Goal: Transaction & Acquisition: Purchase product/service

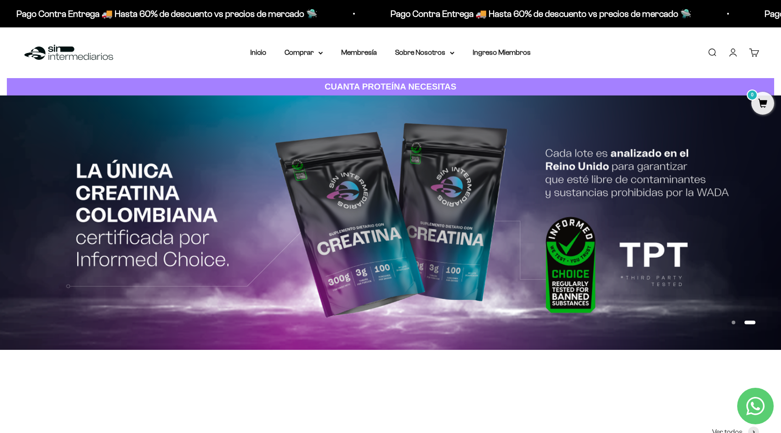
click at [734, 54] on link "Iniciar sesión" at bounding box center [733, 53] width 10 height 10
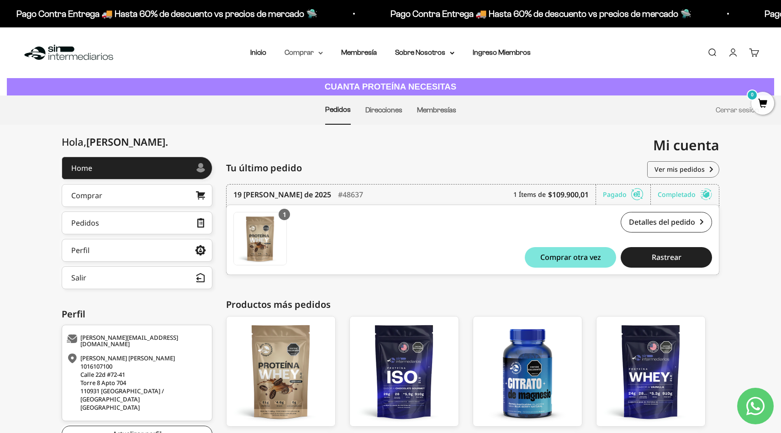
click at [315, 53] on summary "Comprar" at bounding box center [304, 53] width 38 height 12
click at [312, 80] on span "Proteínas" at bounding box center [305, 82] width 31 height 8
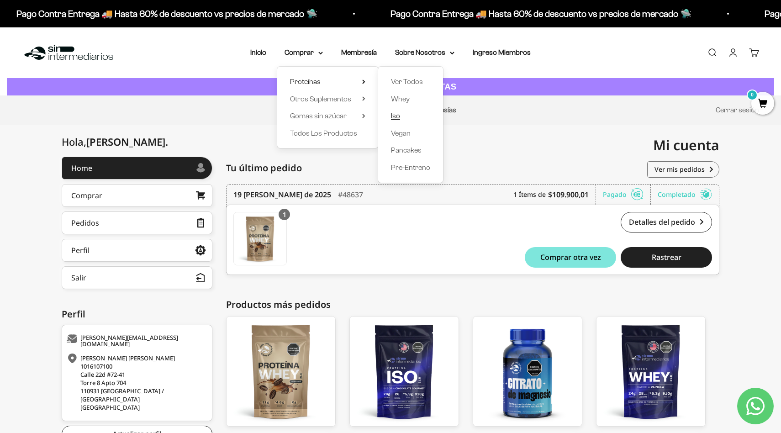
click at [400, 114] on span "Iso" at bounding box center [395, 116] width 9 height 8
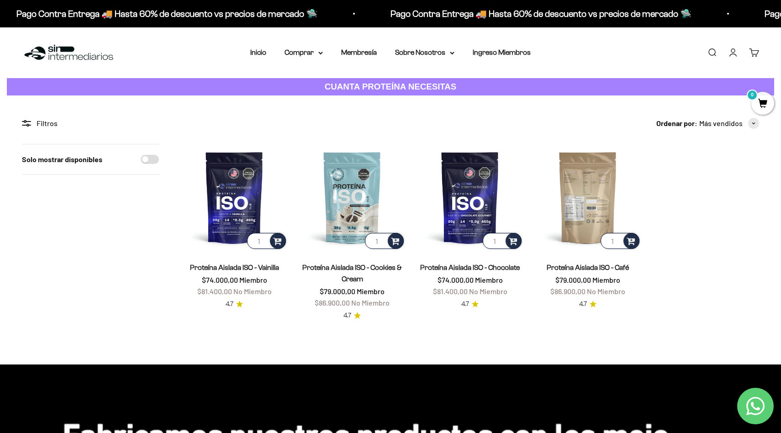
click at [596, 205] on img at bounding box center [588, 197] width 107 height 107
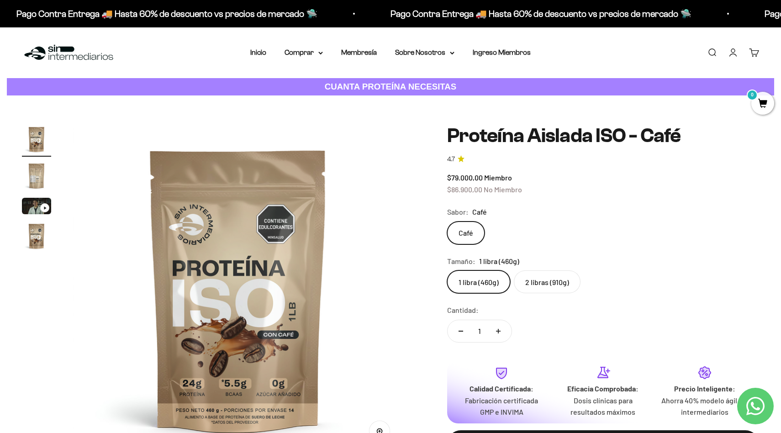
click at [540, 281] on label "2 libras (910g)" at bounding box center [547, 282] width 67 height 23
click at [447, 271] on input "2 libras (910g)" at bounding box center [447, 270] width 0 height 0
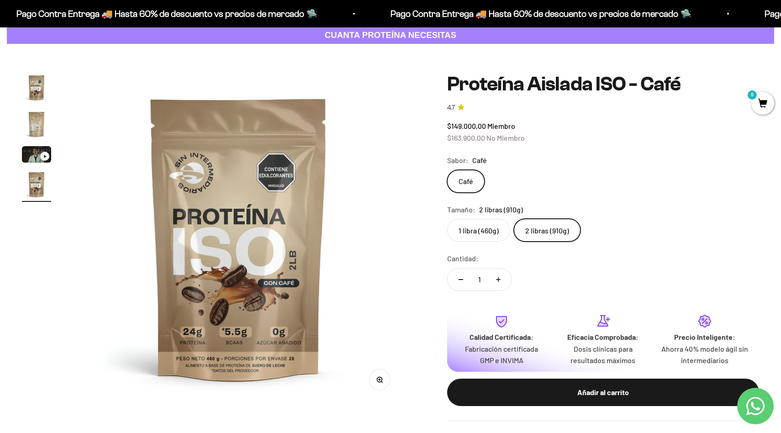
scroll to position [47, 0]
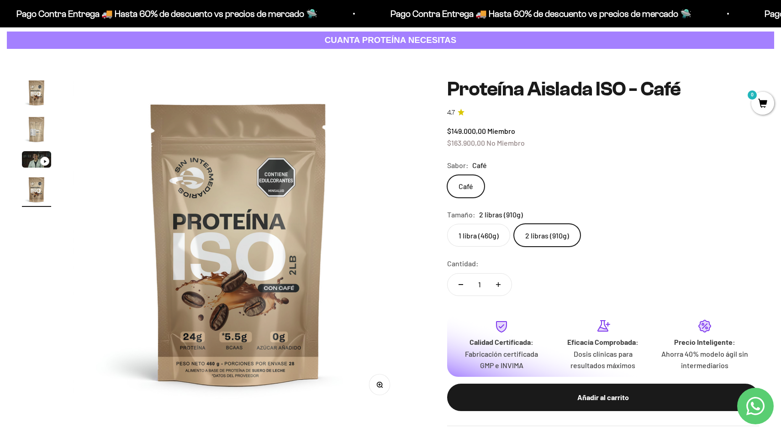
click at [37, 91] on img "Ir al artículo 1" at bounding box center [36, 92] width 29 height 29
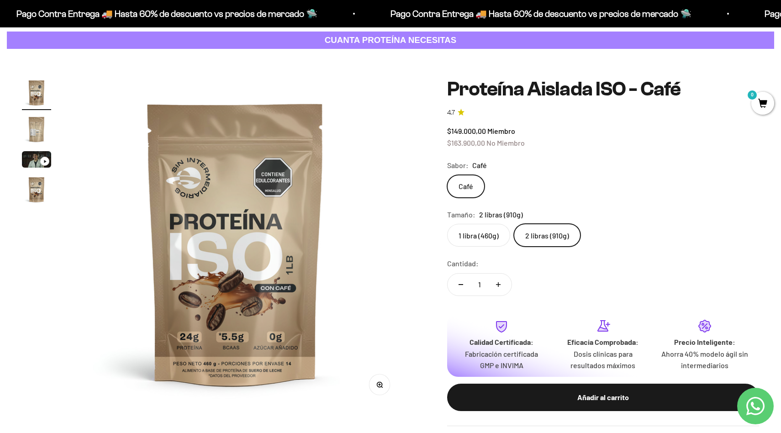
scroll to position [0, 0]
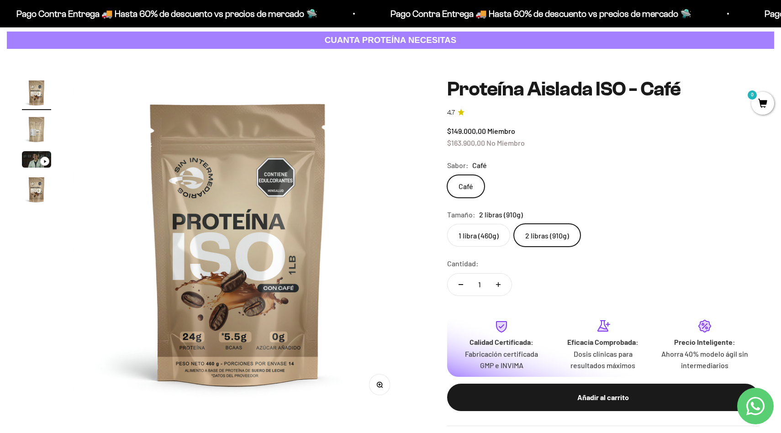
click at [35, 120] on img "Ir al artículo 2" at bounding box center [36, 129] width 29 height 29
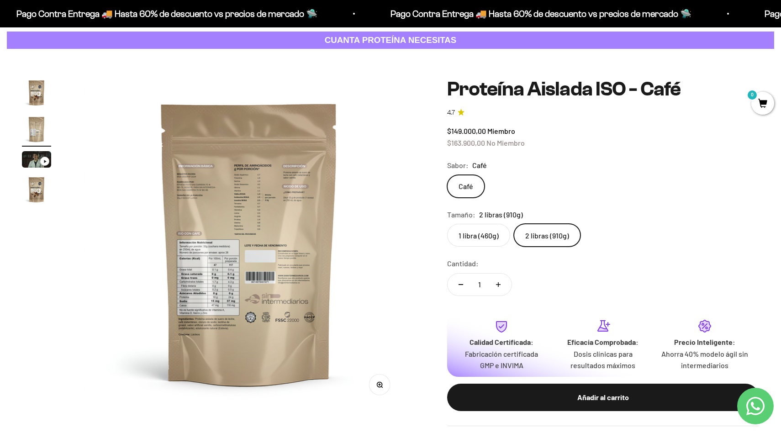
scroll to position [0, 341]
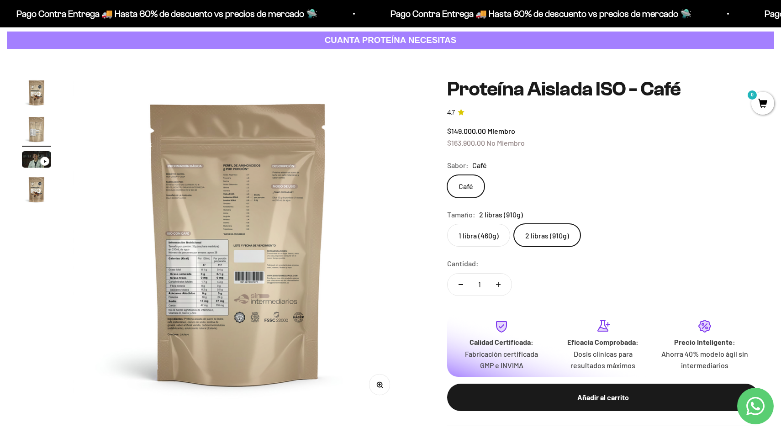
click at [38, 186] on img "Ir al artículo 4" at bounding box center [36, 189] width 29 height 29
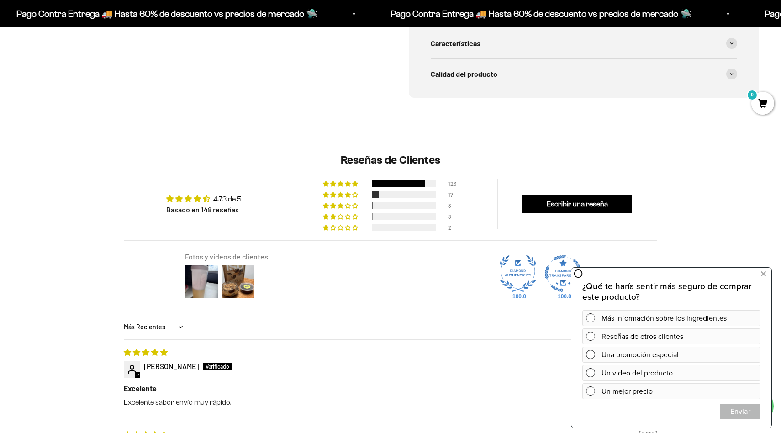
scroll to position [606, 0]
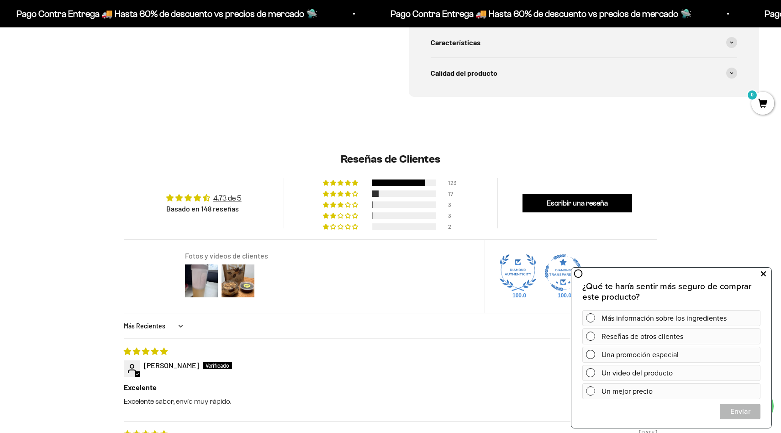
click at [765, 273] on icon at bounding box center [763, 274] width 5 height 12
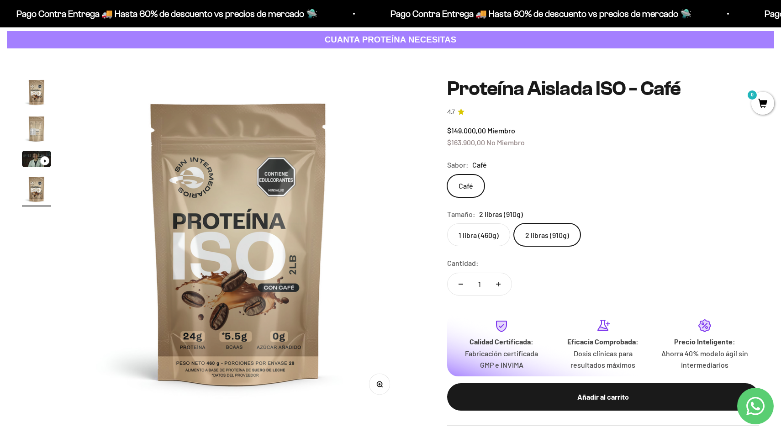
scroll to position [45, 0]
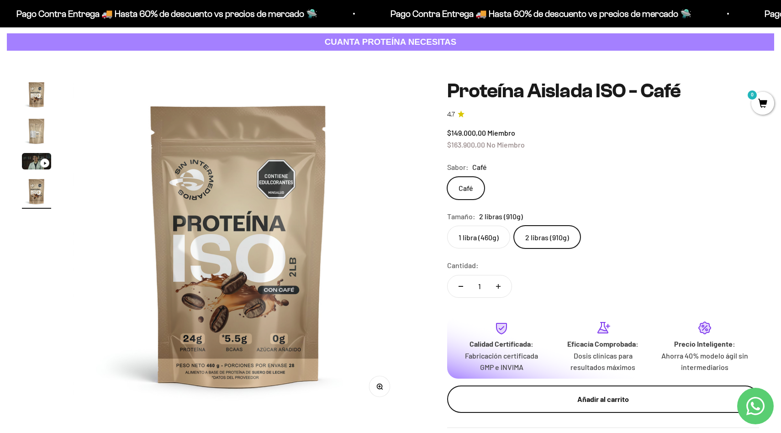
click at [579, 398] on div "Añadir al carrito" at bounding box center [604, 399] width 276 height 12
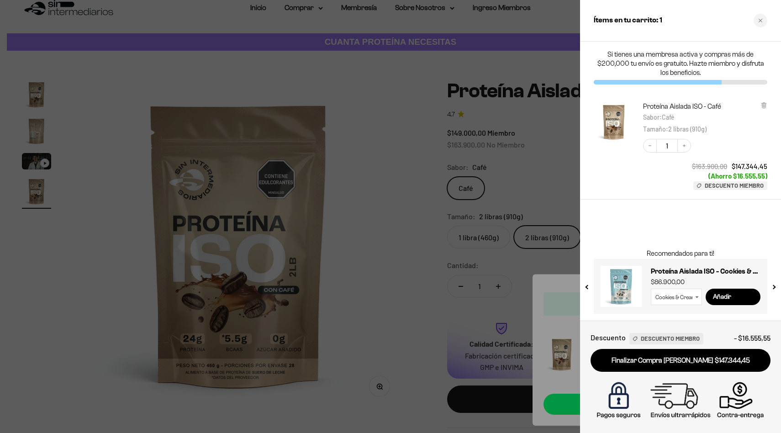
click at [528, 177] on div at bounding box center [390, 216] width 781 height 433
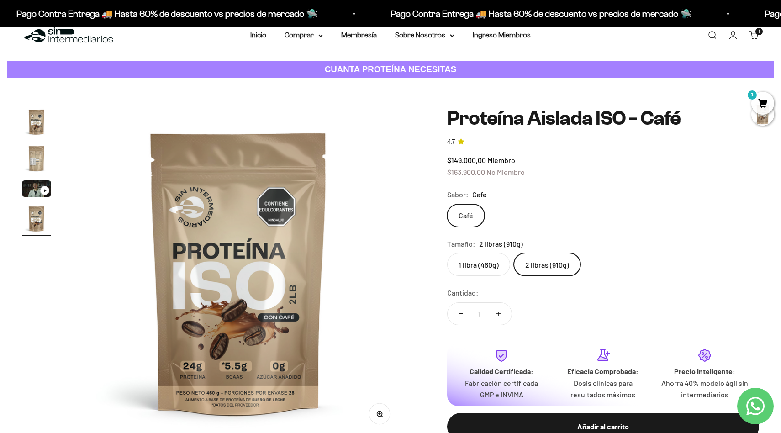
scroll to position [0, 0]
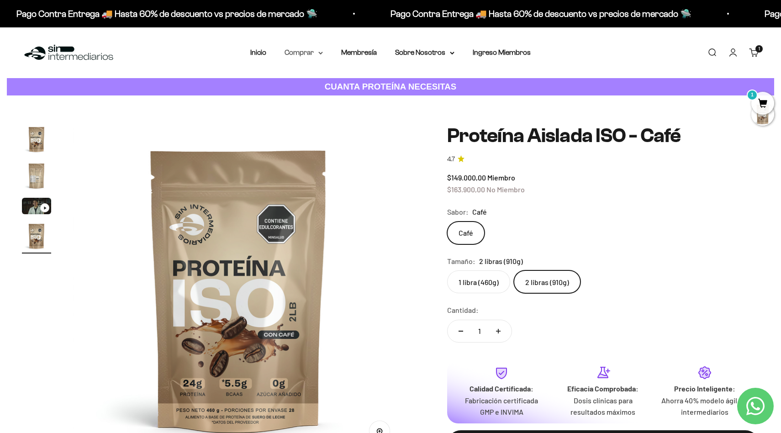
click at [315, 53] on summary "Comprar" at bounding box center [304, 53] width 38 height 12
click at [335, 79] on summary "Proteínas" at bounding box center [327, 82] width 75 height 12
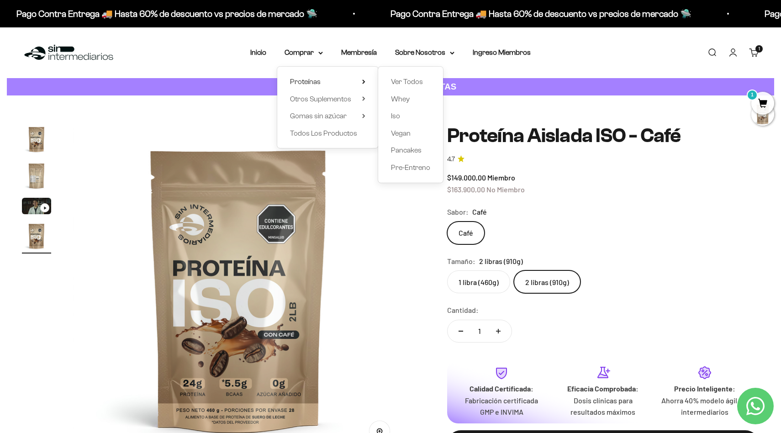
click at [389, 100] on div "Ver Todos Whey Iso Vegan Pancakes Pre-Entreno" at bounding box center [410, 125] width 65 height 116
click at [398, 100] on span "Whey" at bounding box center [400, 99] width 19 height 8
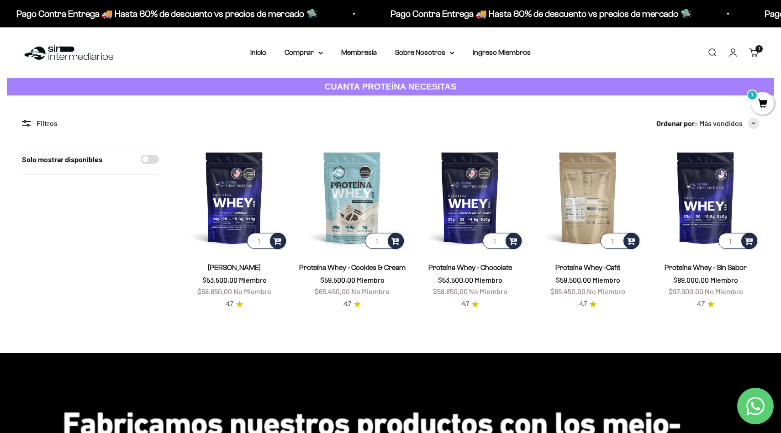
click at [587, 194] on img at bounding box center [588, 197] width 107 height 107
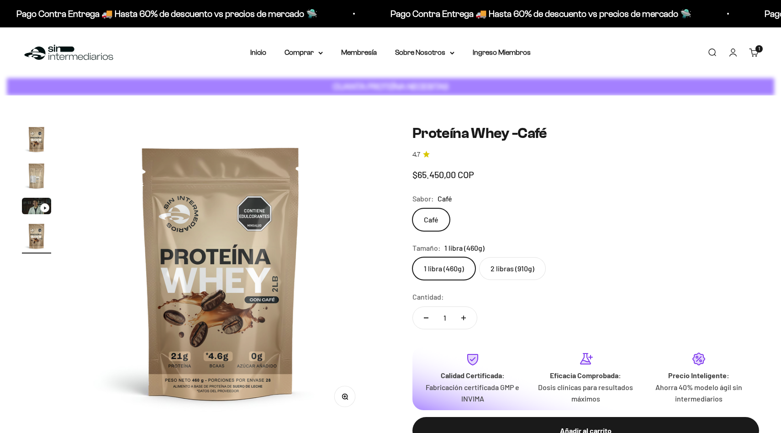
scroll to position [0, 920]
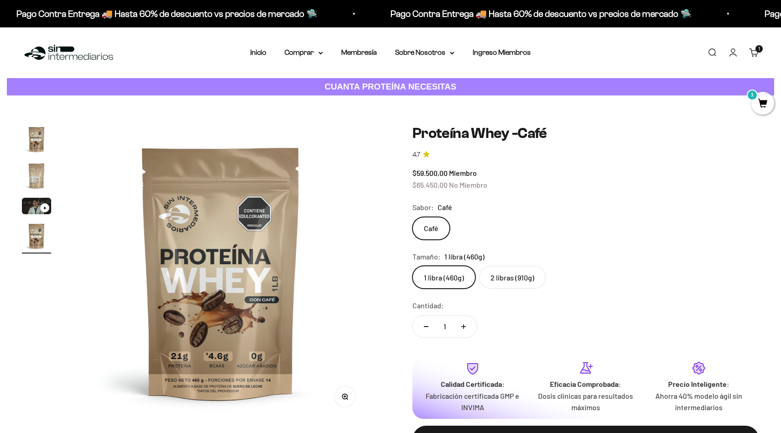
click at [521, 279] on label "2 libras (910g)" at bounding box center [512, 277] width 67 height 23
click at [413, 266] on input "2 libras (910g)" at bounding box center [412, 266] width 0 height 0
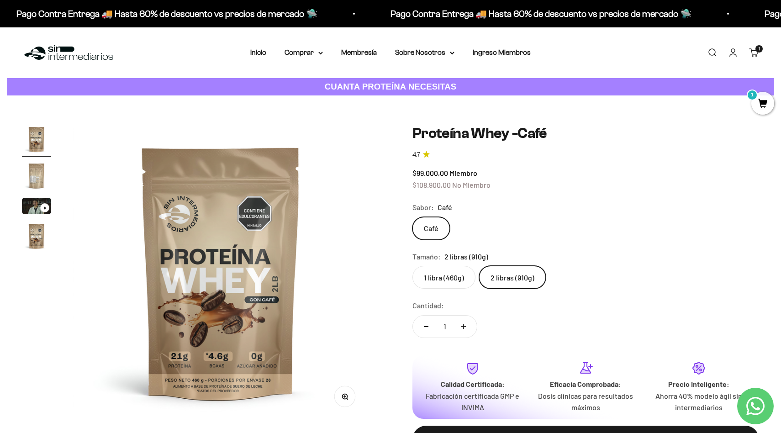
click at [765, 105] on span "1" at bounding box center [763, 103] width 23 height 23
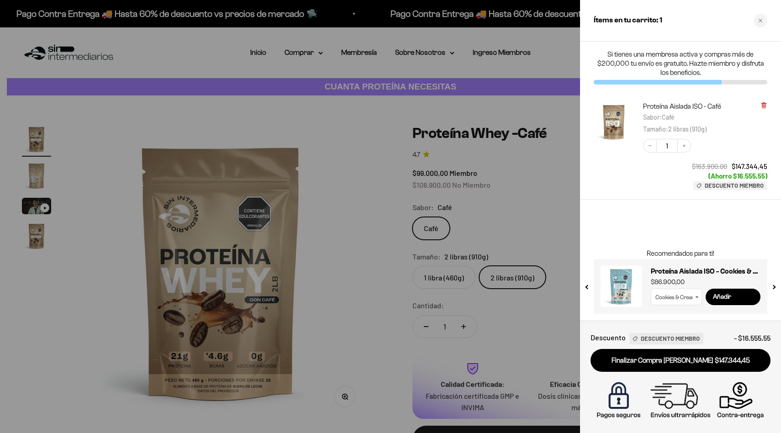
click at [766, 106] on icon at bounding box center [764, 105] width 4 height 5
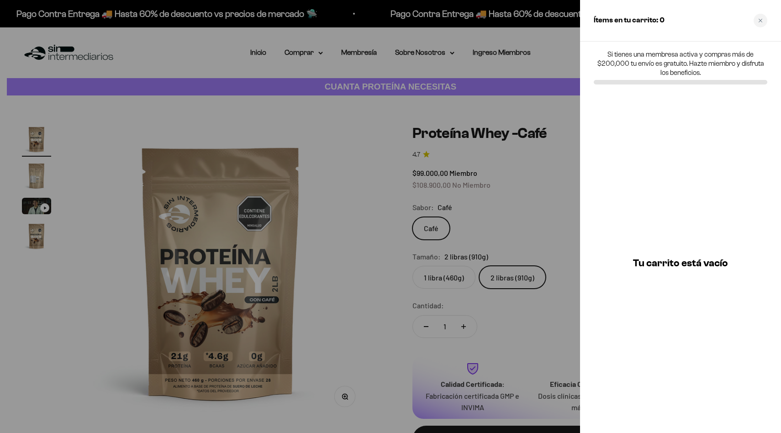
click at [559, 212] on div at bounding box center [390, 216] width 781 height 433
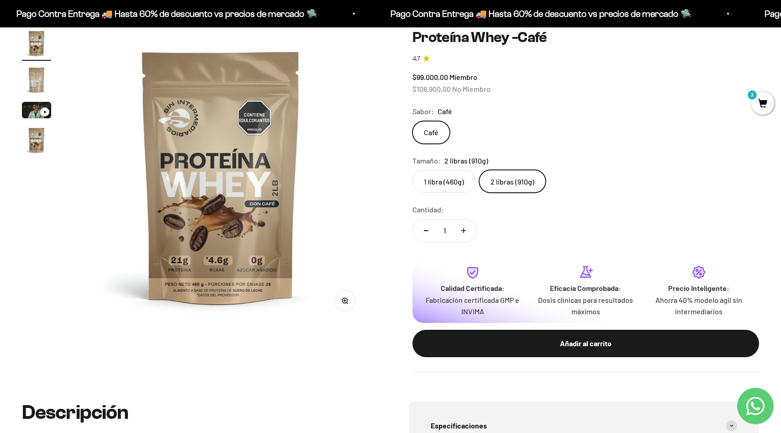
scroll to position [97, 0]
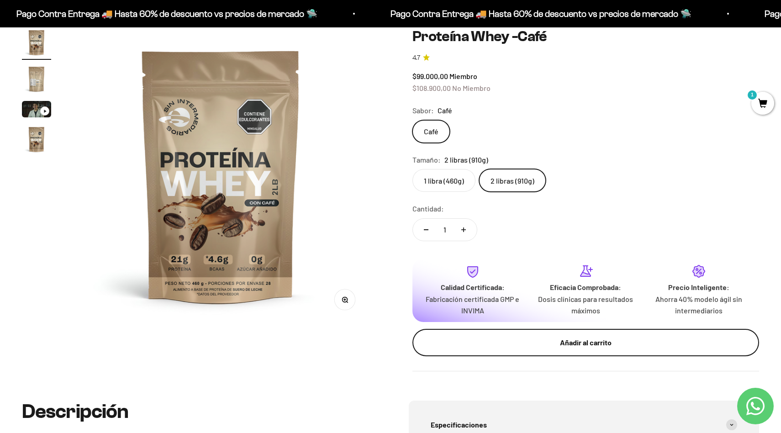
click at [567, 337] on div "Añadir al carrito" at bounding box center [586, 343] width 310 height 12
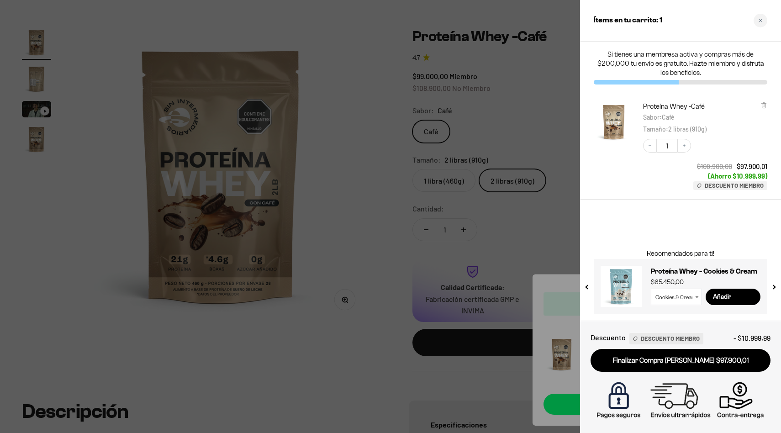
click at [398, 271] on div at bounding box center [390, 216] width 781 height 433
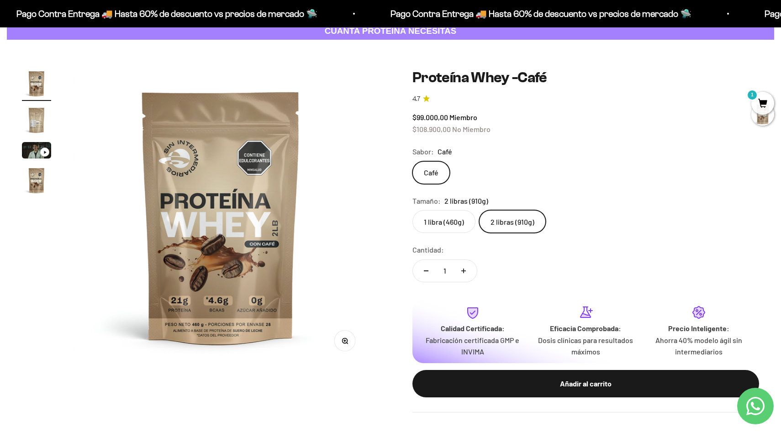
scroll to position [0, 0]
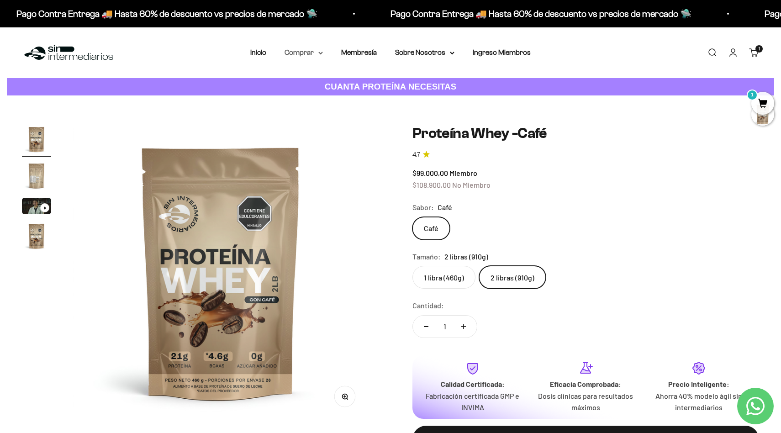
click at [319, 53] on icon at bounding box center [321, 53] width 5 height 3
click at [333, 99] on span "Otros Suplementos" at bounding box center [320, 99] width 61 height 8
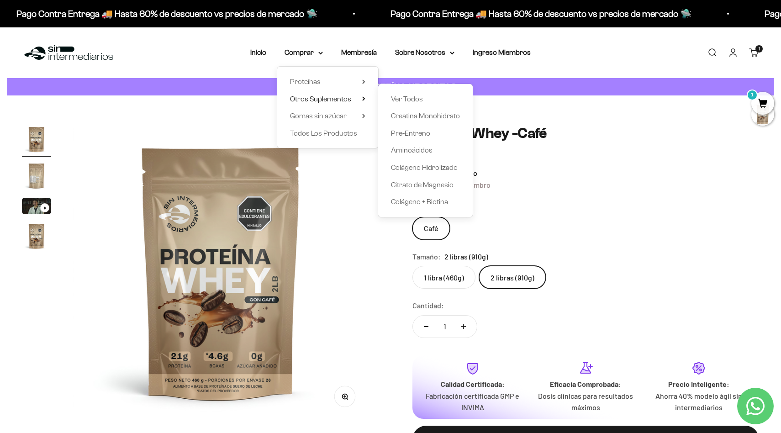
click at [478, 69] on div "Menú Buscar Inicio Comprar Proteínas Ver Todos Whey Iso Vegan Pancakes Pre-Entr…" at bounding box center [390, 52] width 781 height 51
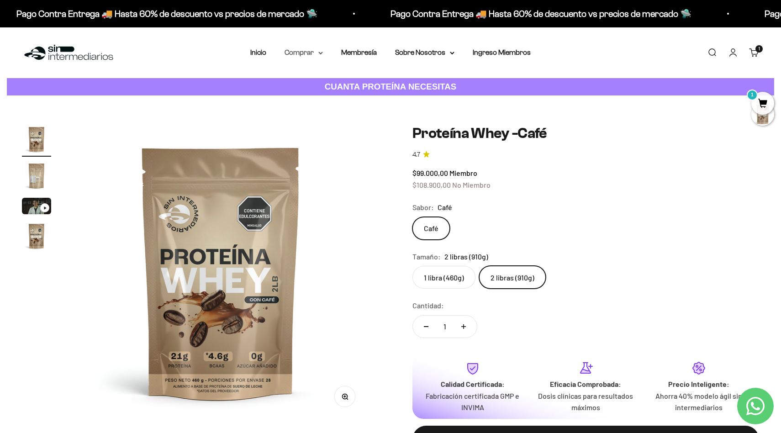
click at [318, 54] on summary "Comprar" at bounding box center [304, 53] width 38 height 12
click at [333, 99] on span "Otros Suplementos" at bounding box center [320, 99] width 61 height 8
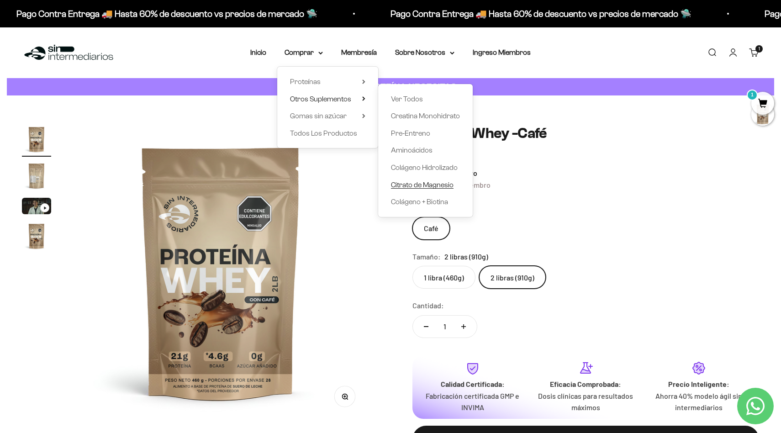
click at [408, 184] on span "Citrato de Magnesio" at bounding box center [422, 185] width 63 height 8
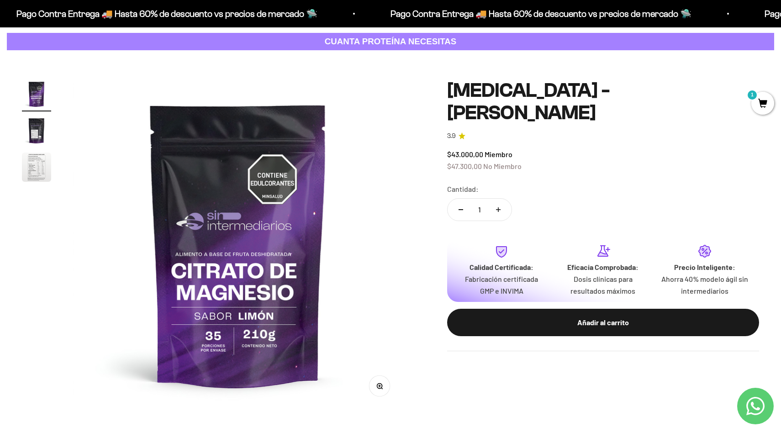
scroll to position [47, 0]
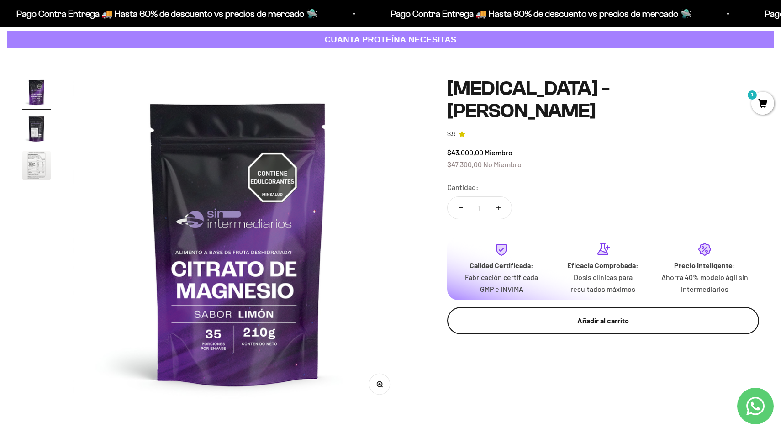
click at [589, 315] on div "Añadir al carrito" at bounding box center [604, 321] width 276 height 12
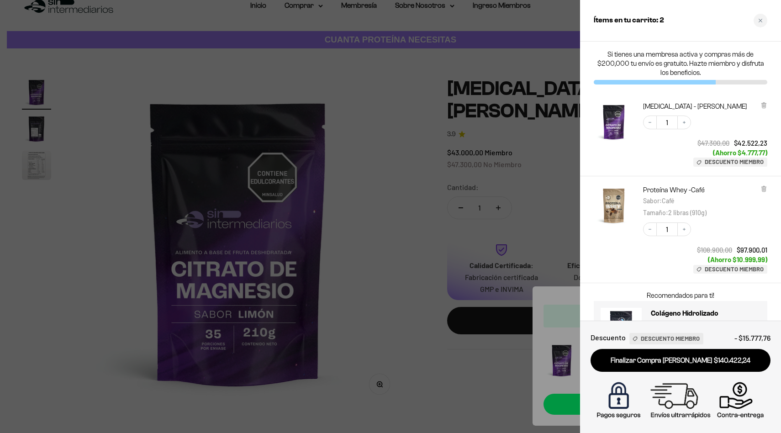
click at [435, 280] on div at bounding box center [390, 216] width 781 height 433
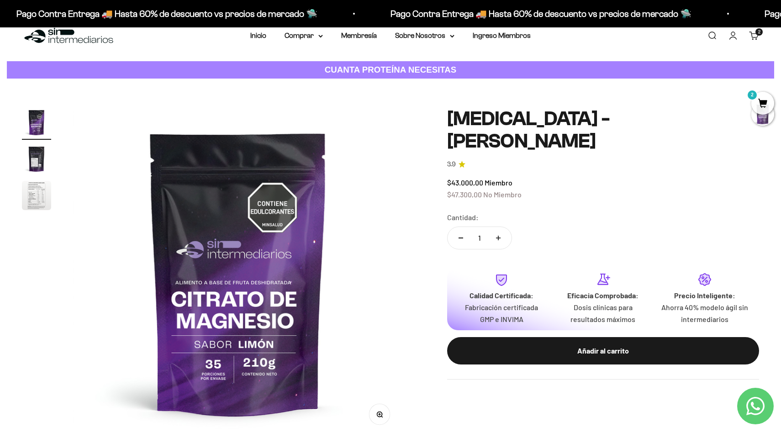
scroll to position [0, 0]
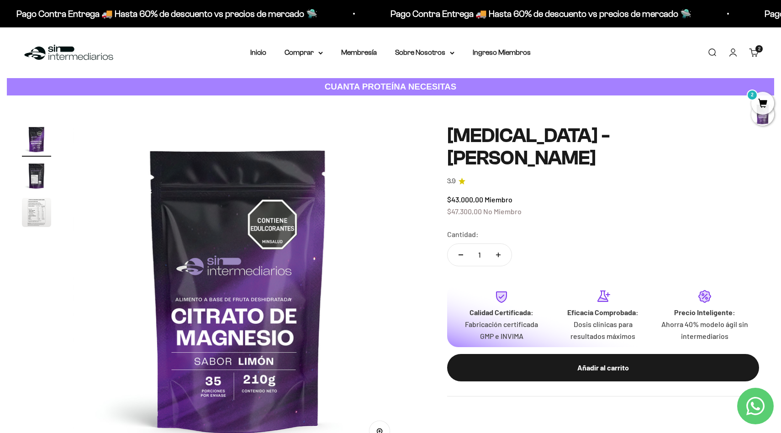
click at [763, 107] on span "2" at bounding box center [763, 103] width 23 height 23
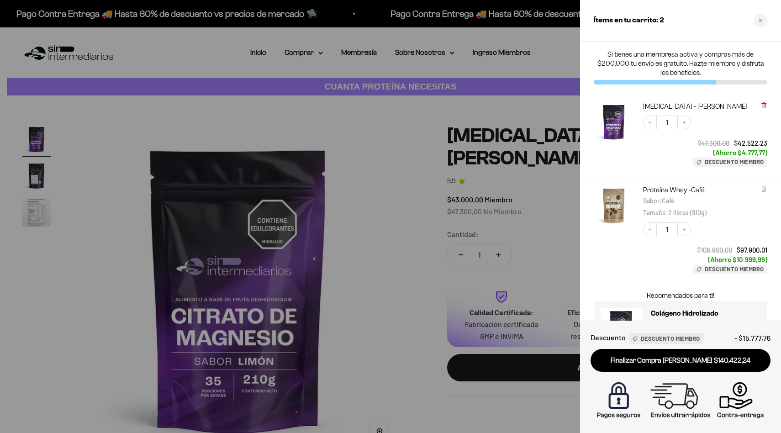
click at [765, 102] on icon at bounding box center [764, 105] width 7 height 7
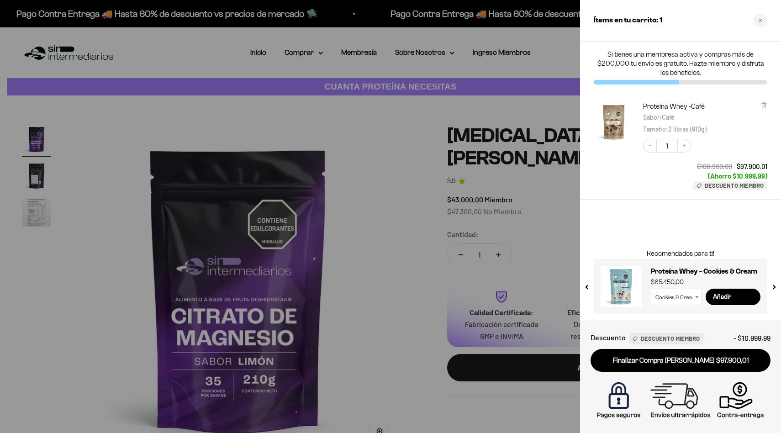
click at [409, 124] on div at bounding box center [390, 216] width 781 height 433
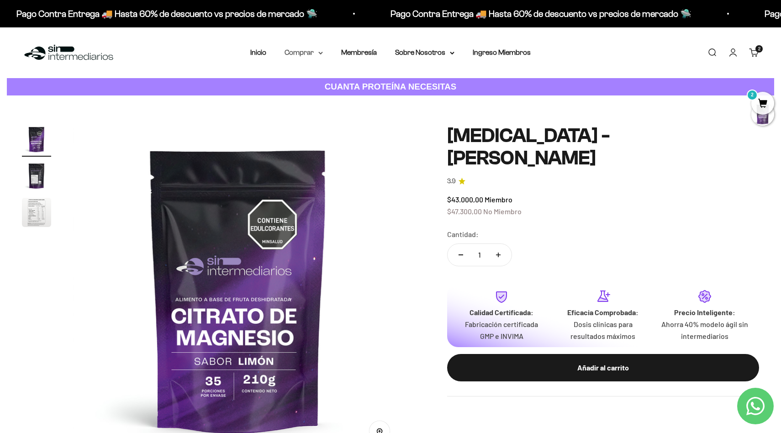
click at [314, 52] on summary "Comprar" at bounding box center [304, 53] width 38 height 12
click at [335, 117] on span "Gomas sin azúcar" at bounding box center [318, 116] width 57 height 8
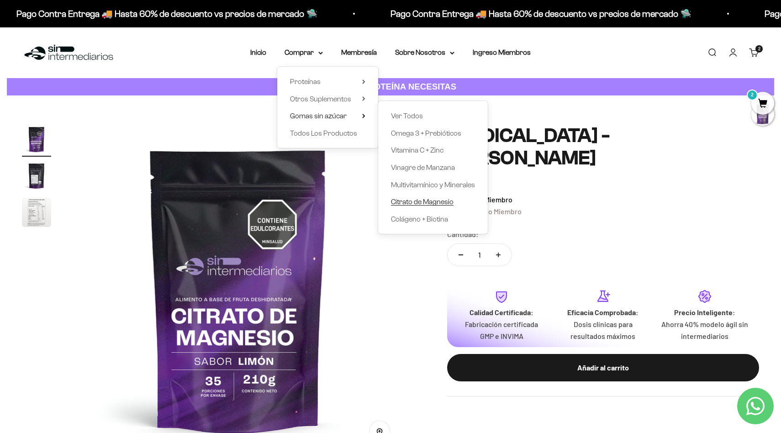
click at [430, 206] on span "Citrato de Magnesio" at bounding box center [422, 202] width 63 height 12
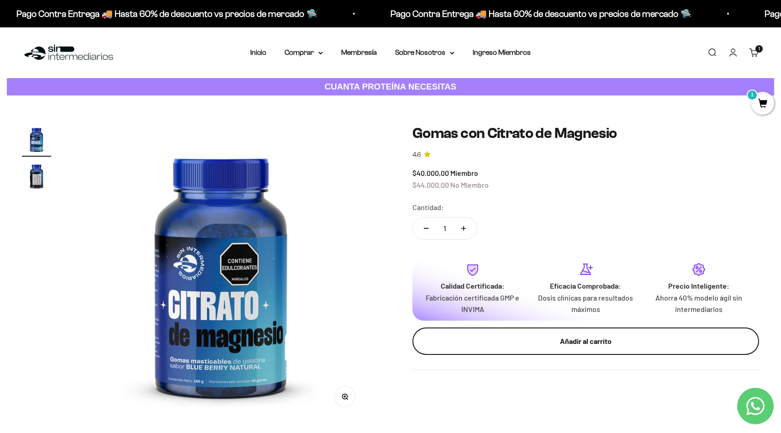
click at [568, 350] on button "Añadir al carrito" at bounding box center [586, 341] width 347 height 27
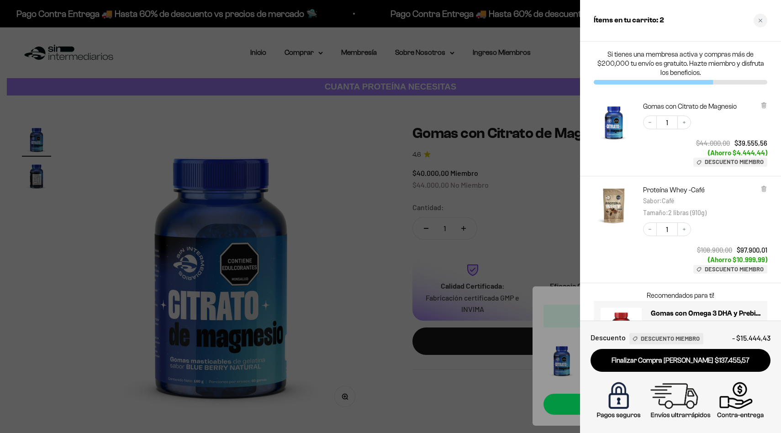
click at [549, 177] on div at bounding box center [390, 216] width 781 height 433
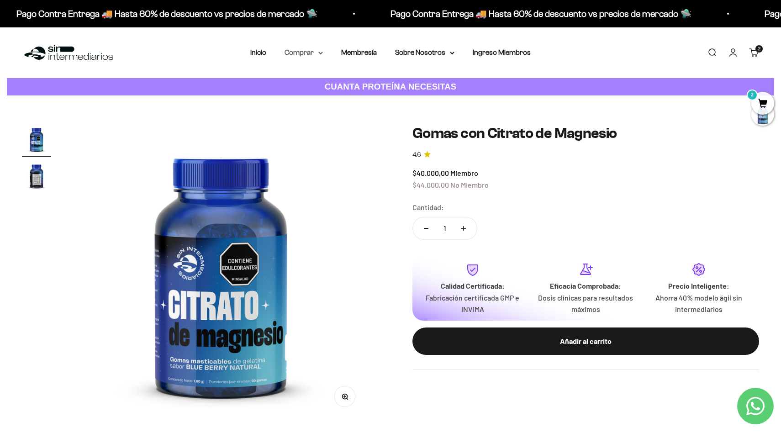
click at [315, 52] on summary "Comprar" at bounding box center [304, 53] width 38 height 12
click at [345, 117] on span "Gomas sin azúcar" at bounding box center [318, 116] width 57 height 8
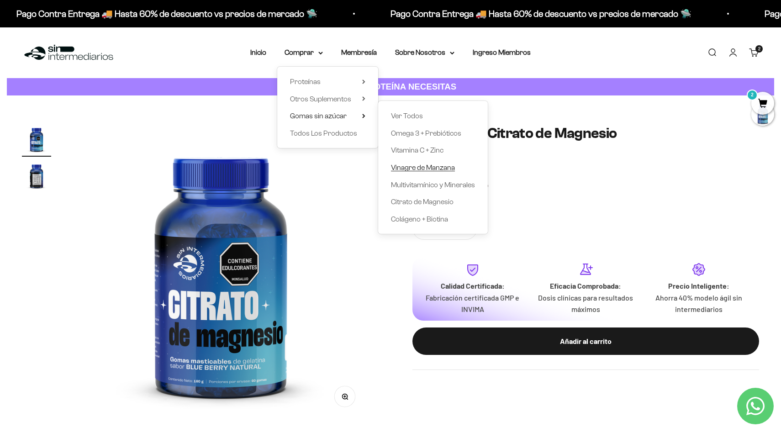
click at [426, 165] on span "Vinagre de Manzana" at bounding box center [423, 168] width 64 height 8
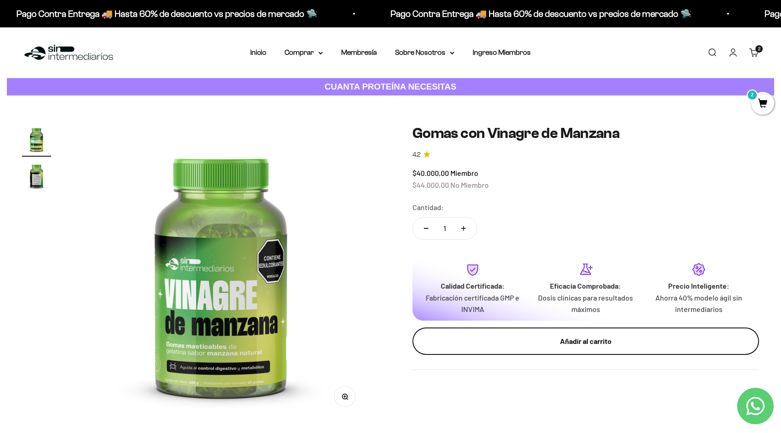
click at [572, 344] on div "Añadir al carrito" at bounding box center [586, 341] width 310 height 12
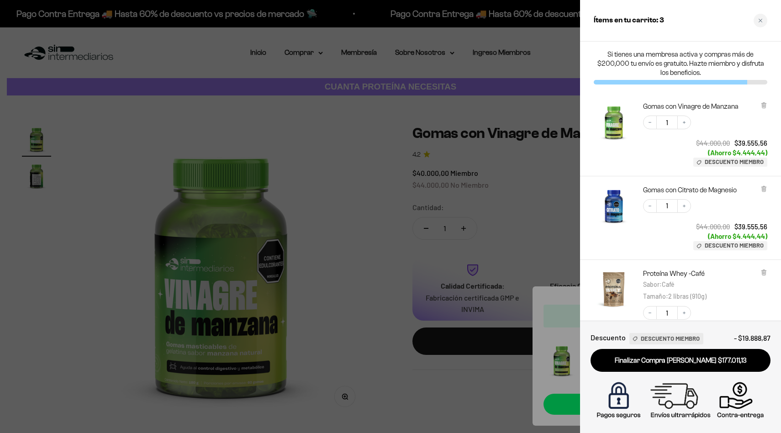
click at [510, 214] on div at bounding box center [390, 216] width 781 height 433
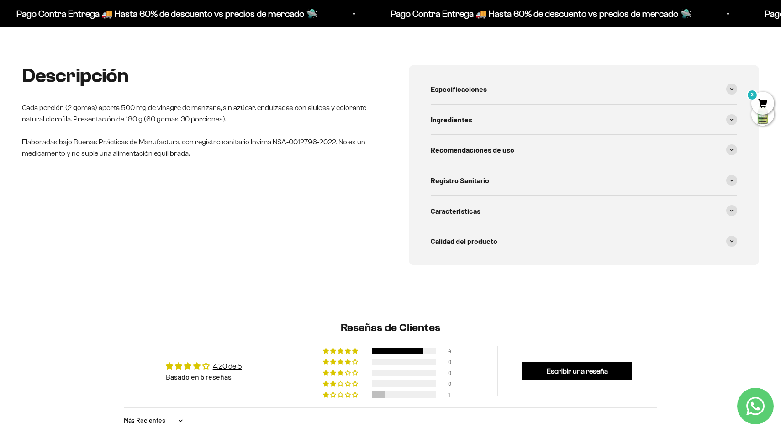
scroll to position [386, 0]
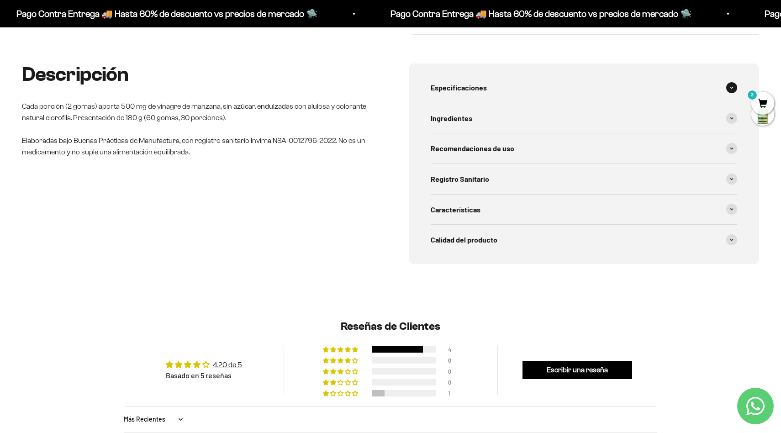
click at [482, 92] on span "Especificaciones" at bounding box center [459, 88] width 56 height 12
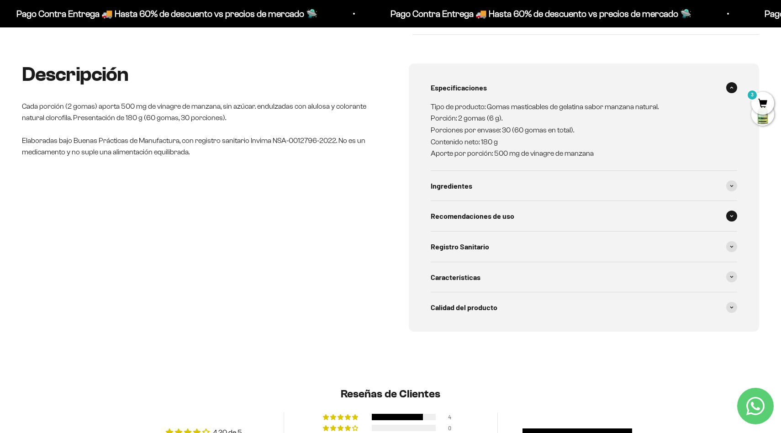
click at [497, 217] on span "Recomendaciones de uso" at bounding box center [473, 216] width 84 height 12
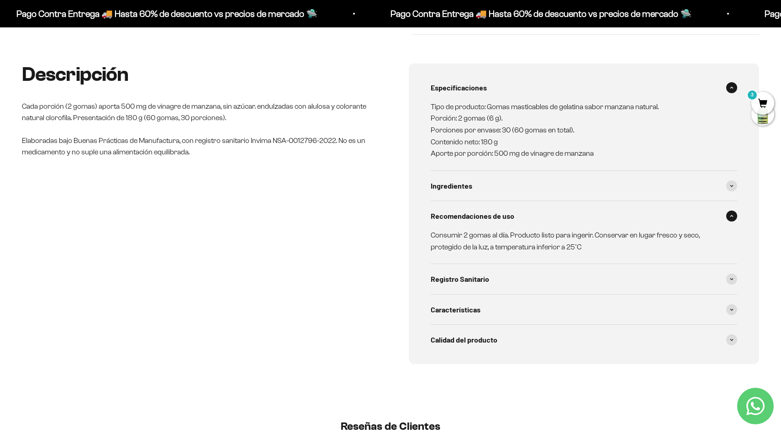
click at [497, 217] on span "Recomendaciones de uso" at bounding box center [473, 216] width 84 height 12
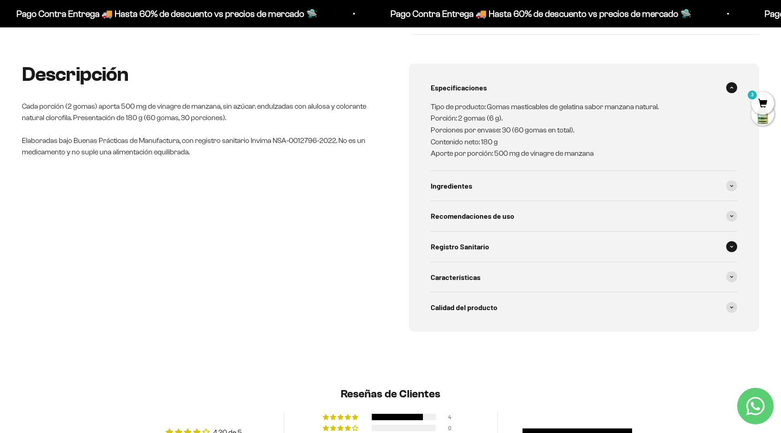
click at [489, 247] on span "Registro Sanitario" at bounding box center [460, 247] width 58 height 12
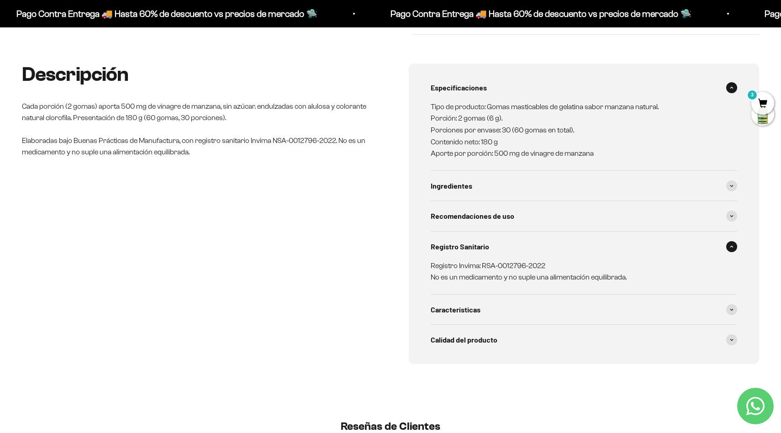
click at [489, 247] on span "Registro Sanitario" at bounding box center [460, 247] width 58 height 12
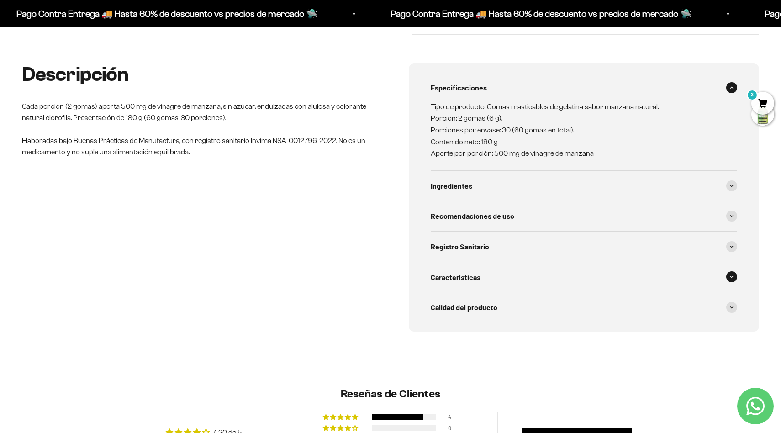
click at [485, 274] on div "Características" at bounding box center [584, 277] width 307 height 30
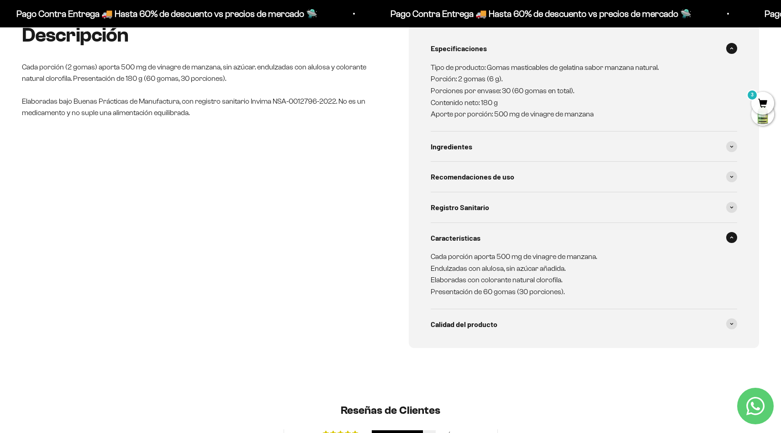
scroll to position [431, 0]
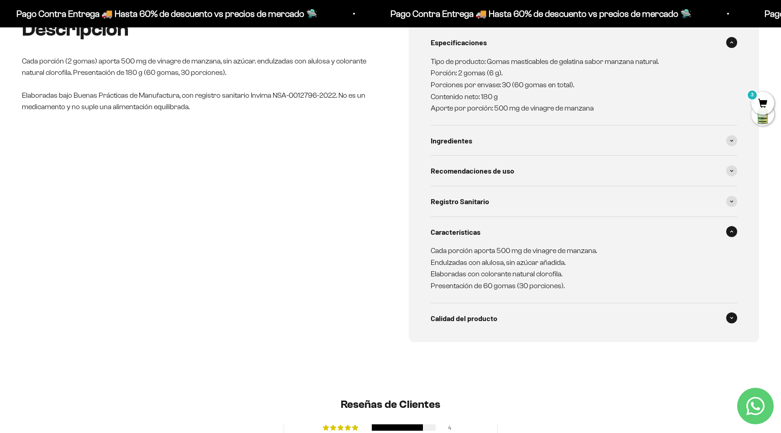
click at [484, 317] on span "Calidad del producto" at bounding box center [464, 319] width 67 height 12
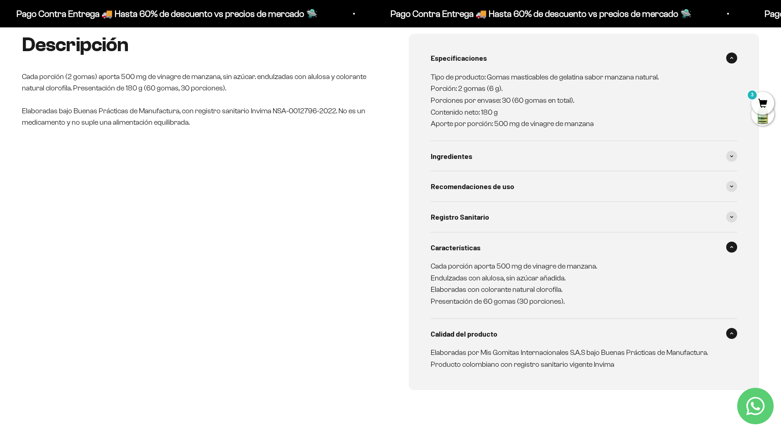
scroll to position [415, 0]
click at [548, 159] on div "Ingredientes" at bounding box center [584, 157] width 307 height 30
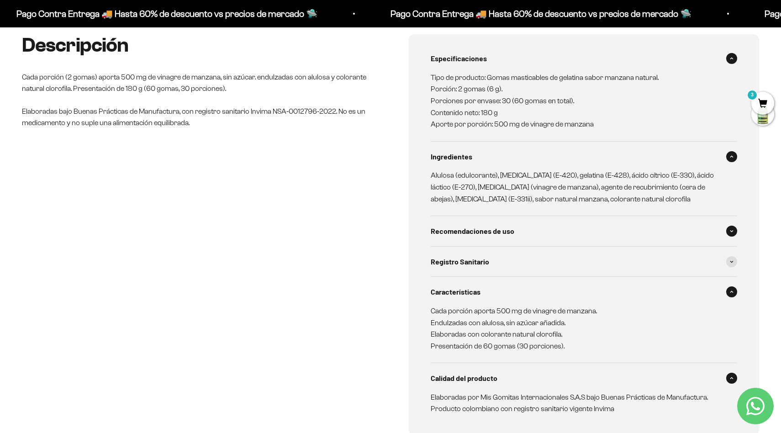
click at [509, 232] on span "Recomendaciones de uso" at bounding box center [473, 231] width 84 height 12
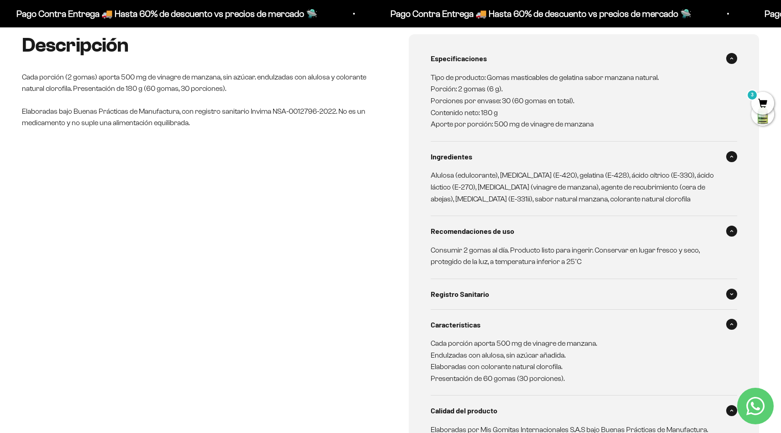
click at [483, 300] on div "Registro Sanitario" at bounding box center [584, 294] width 307 height 30
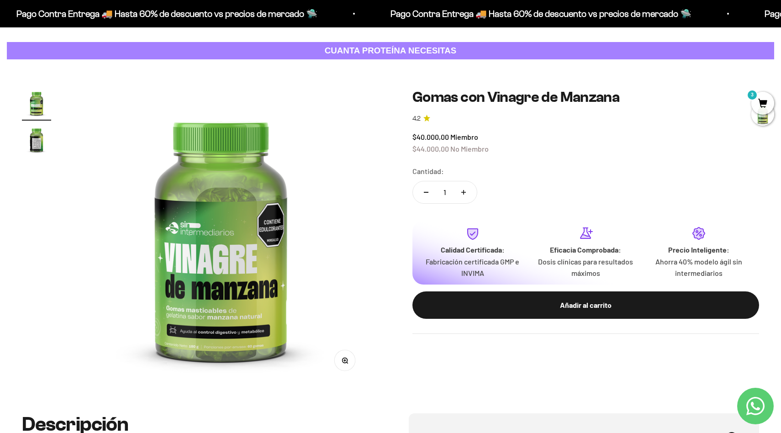
scroll to position [0, 0]
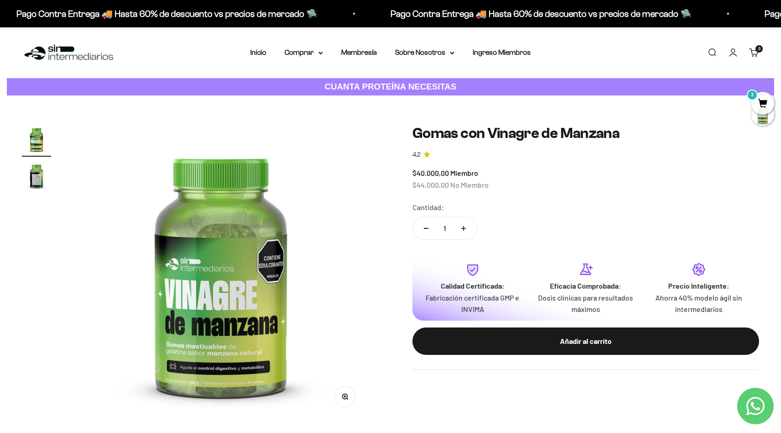
click at [761, 97] on span "3" at bounding box center [763, 103] width 23 height 23
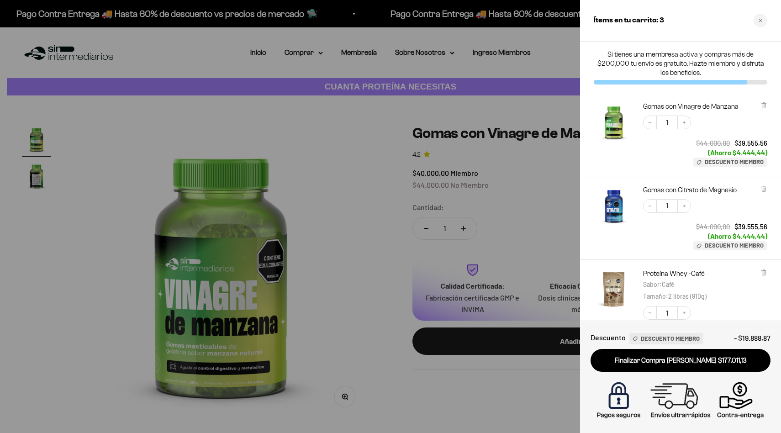
click at [339, 72] on div at bounding box center [390, 216] width 781 height 433
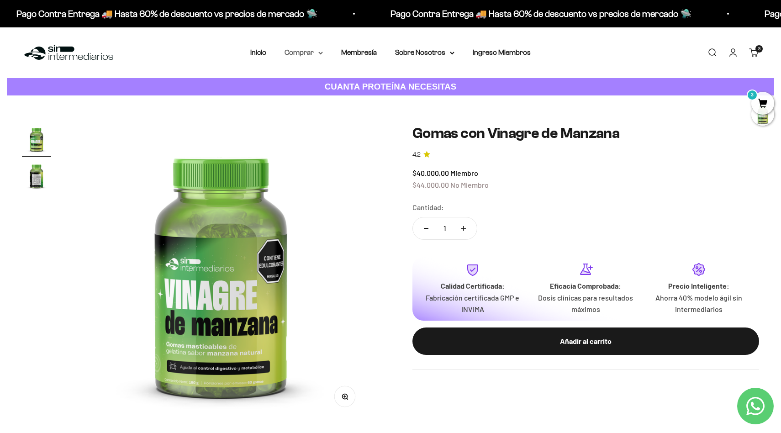
click at [319, 53] on summary "Comprar" at bounding box center [304, 53] width 38 height 12
click at [329, 99] on span "Otros Suplementos" at bounding box center [320, 99] width 61 height 8
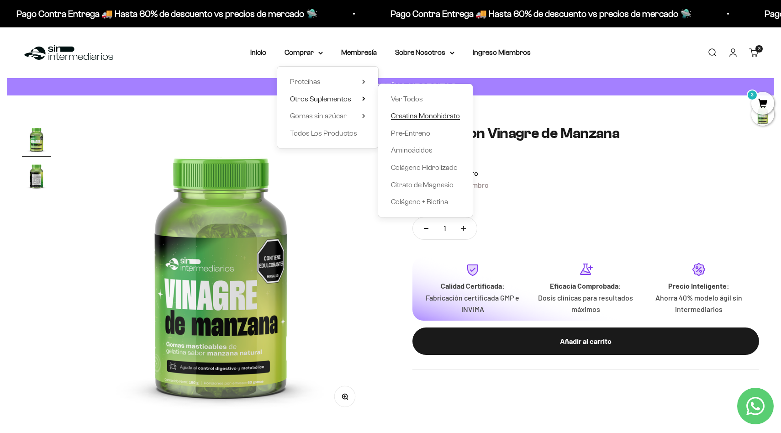
click at [411, 116] on span "Creatina Monohidrato" at bounding box center [425, 116] width 69 height 8
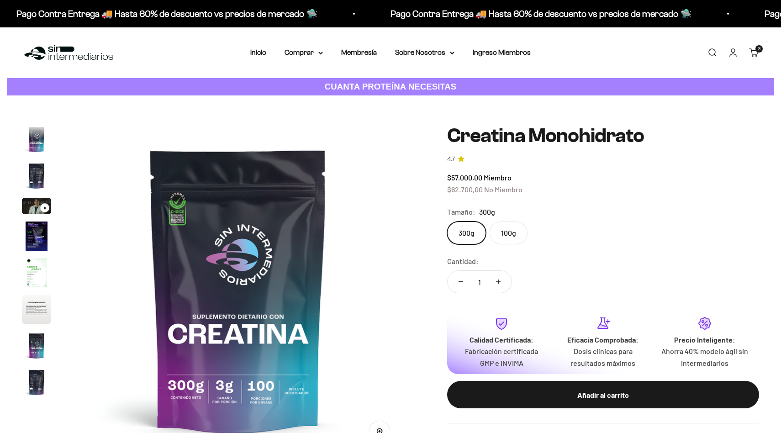
scroll to position [37, 0]
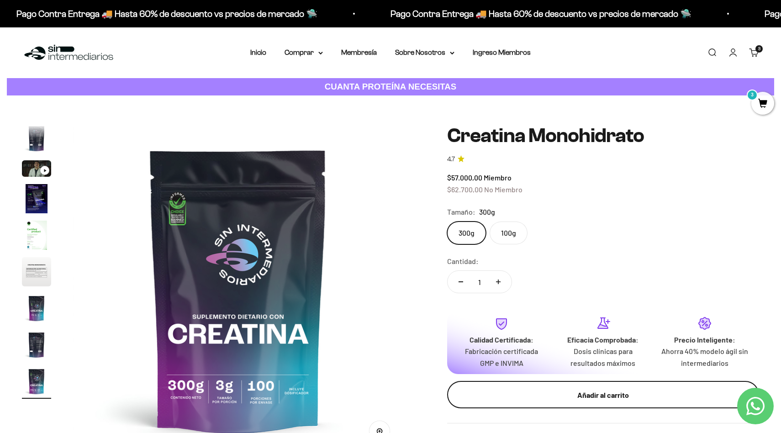
click at [591, 392] on div "Añadir al carrito" at bounding box center [604, 395] width 276 height 12
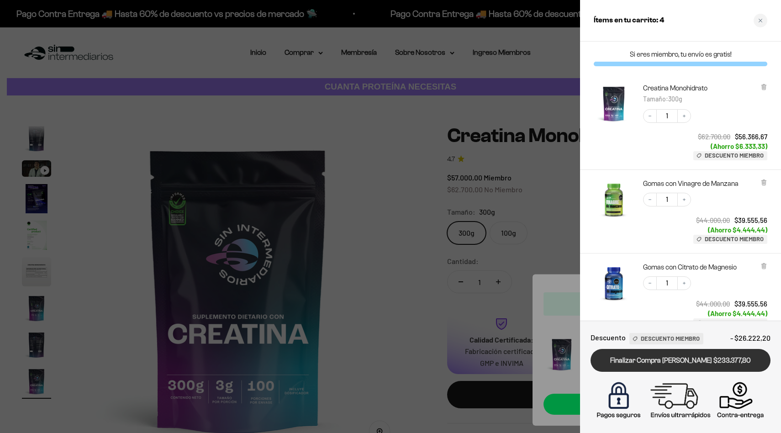
click at [676, 361] on link "Finalizar Compra [PERSON_NAME] $233.377,80" at bounding box center [681, 360] width 180 height 23
